Goal: Transaction & Acquisition: Purchase product/service

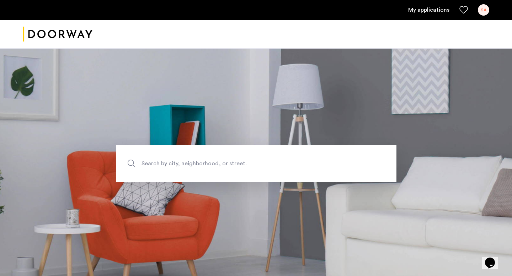
click at [479, 13] on div "SA" at bounding box center [483, 9] width 11 height 11
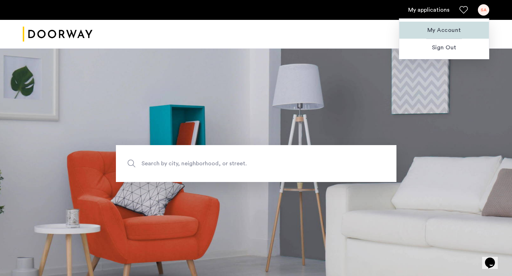
click at [456, 28] on span "My Account" at bounding box center [444, 30] width 78 height 9
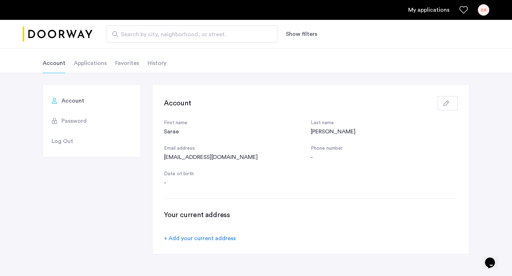
scroll to position [27, 0]
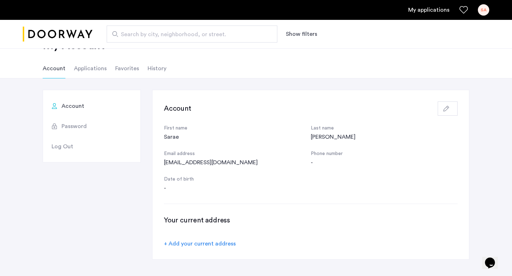
click at [86, 71] on li "Applications" at bounding box center [90, 69] width 33 height 20
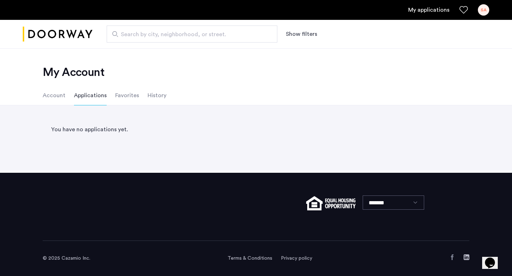
click at [62, 99] on li "Account" at bounding box center [54, 96] width 23 height 20
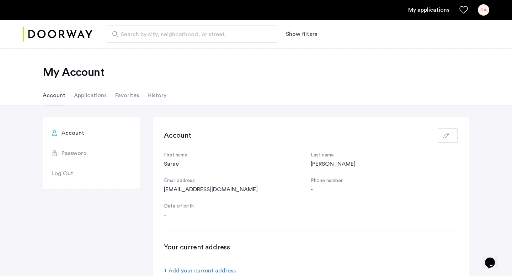
click at [141, 35] on span "Search by city, neighborhood, or street." at bounding box center [189, 34] width 136 height 9
click at [141, 35] on input "Search by city, neighborhood, or street." at bounding box center [192, 34] width 171 height 17
type input "**********"
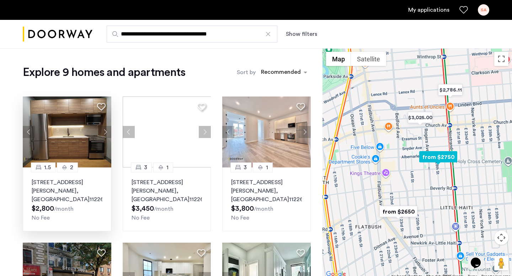
click at [80, 165] on img at bounding box center [67, 132] width 88 height 71
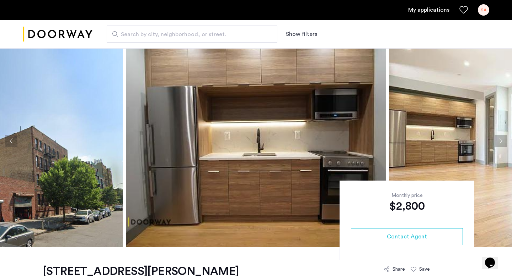
scroll to position [13, 0]
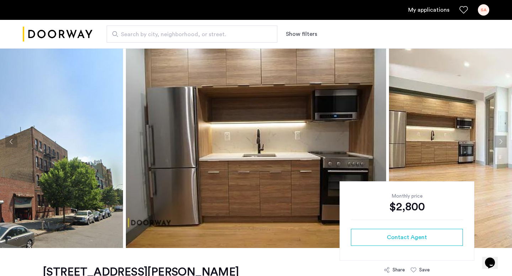
click at [498, 141] on button "Next apartment" at bounding box center [500, 142] width 12 height 12
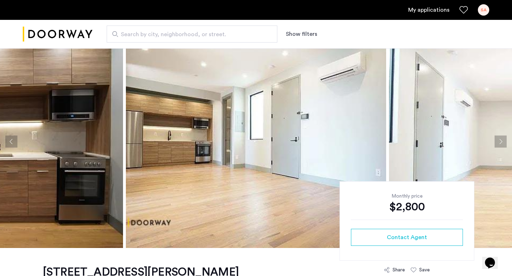
click at [498, 141] on button "Next apartment" at bounding box center [500, 142] width 12 height 12
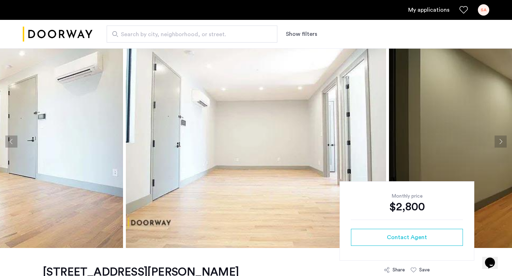
click at [497, 141] on button "Next apartment" at bounding box center [500, 142] width 12 height 12
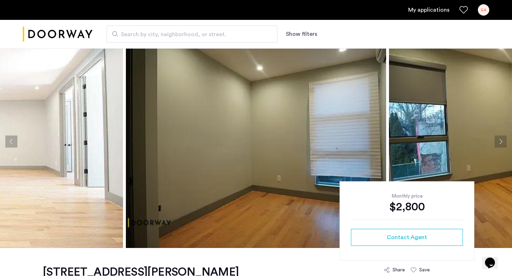
click at [497, 141] on button "Next apartment" at bounding box center [500, 142] width 12 height 12
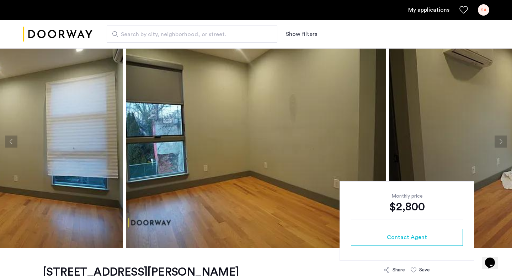
click at [497, 141] on button "Next apartment" at bounding box center [500, 142] width 12 height 12
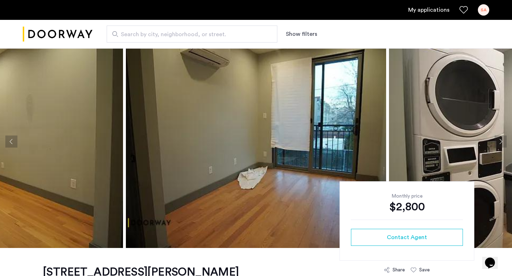
click at [497, 141] on button "Next apartment" at bounding box center [500, 142] width 12 height 12
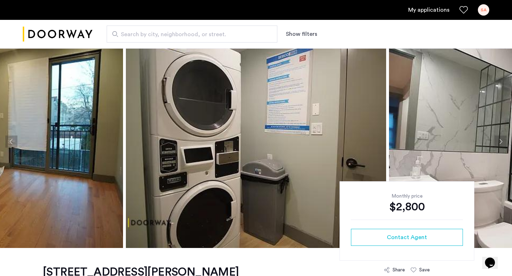
click at [497, 141] on button "Next apartment" at bounding box center [500, 142] width 12 height 12
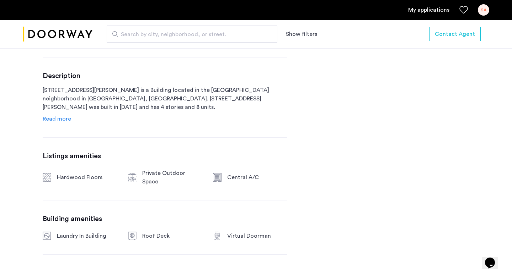
scroll to position [338, 0]
click at [420, 7] on link "My applications" at bounding box center [428, 10] width 41 height 9
